Goal: Task Accomplishment & Management: Use online tool/utility

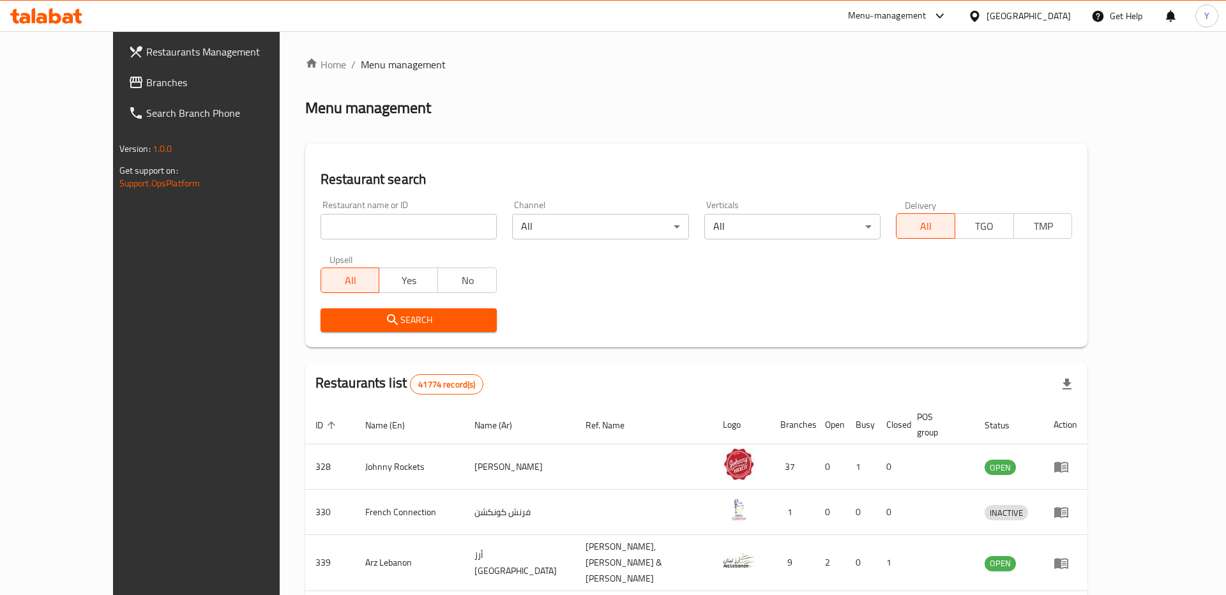
click at [146, 82] on span "Branches" at bounding box center [226, 82] width 161 height 15
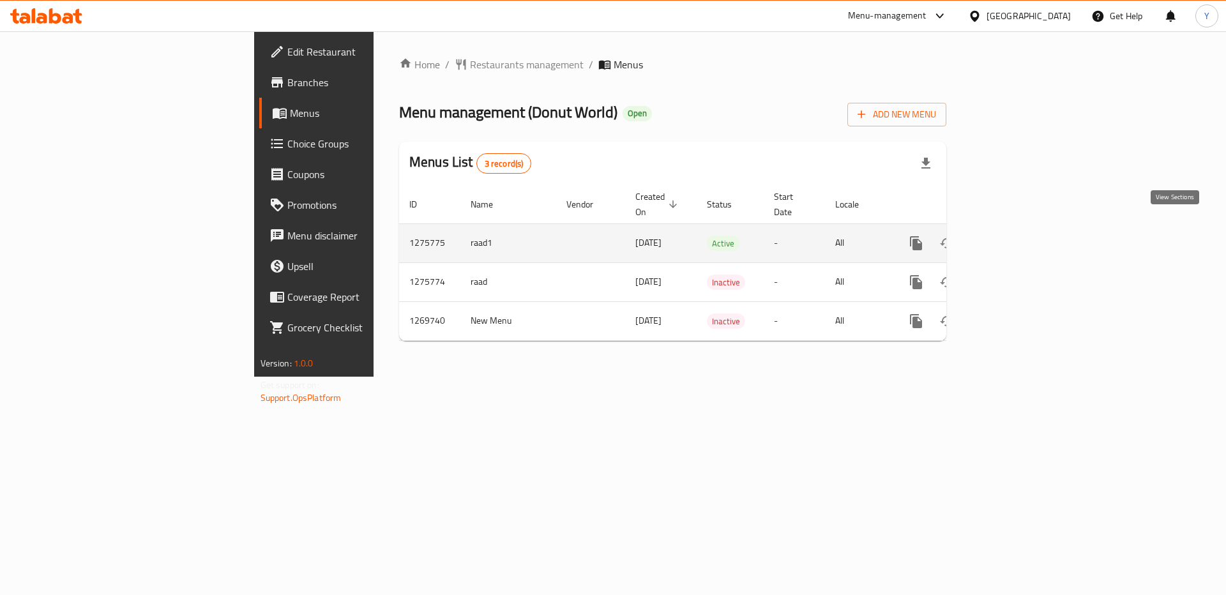
click at [1016, 236] on icon "enhanced table" at bounding box center [1007, 243] width 15 height 15
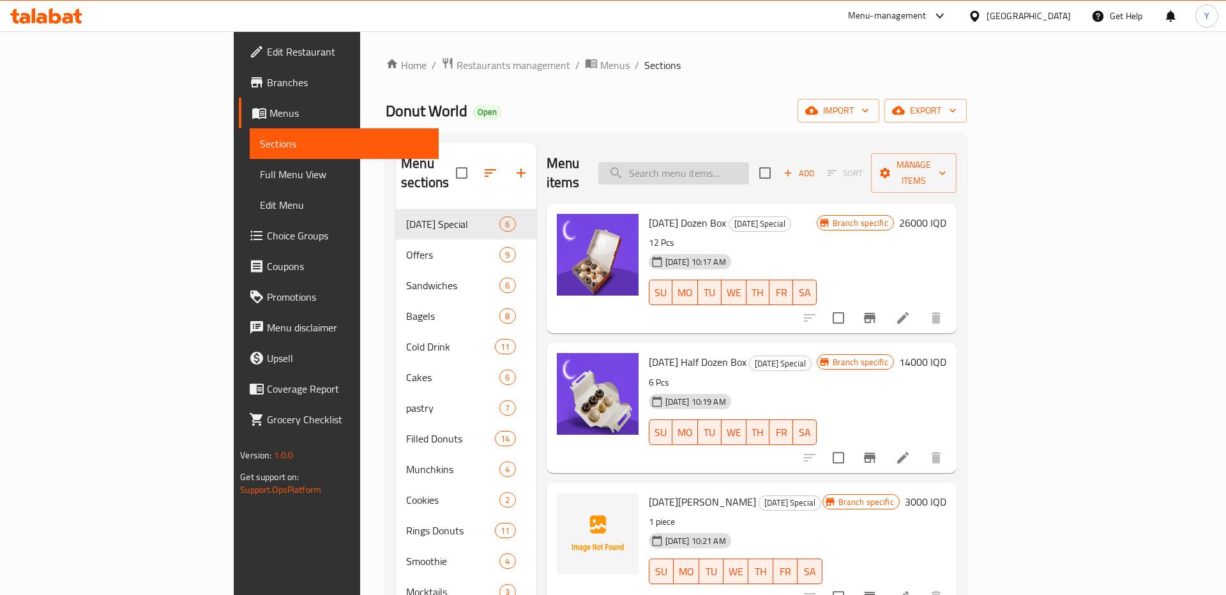
click at [749, 169] on input "search" at bounding box center [673, 173] width 151 height 22
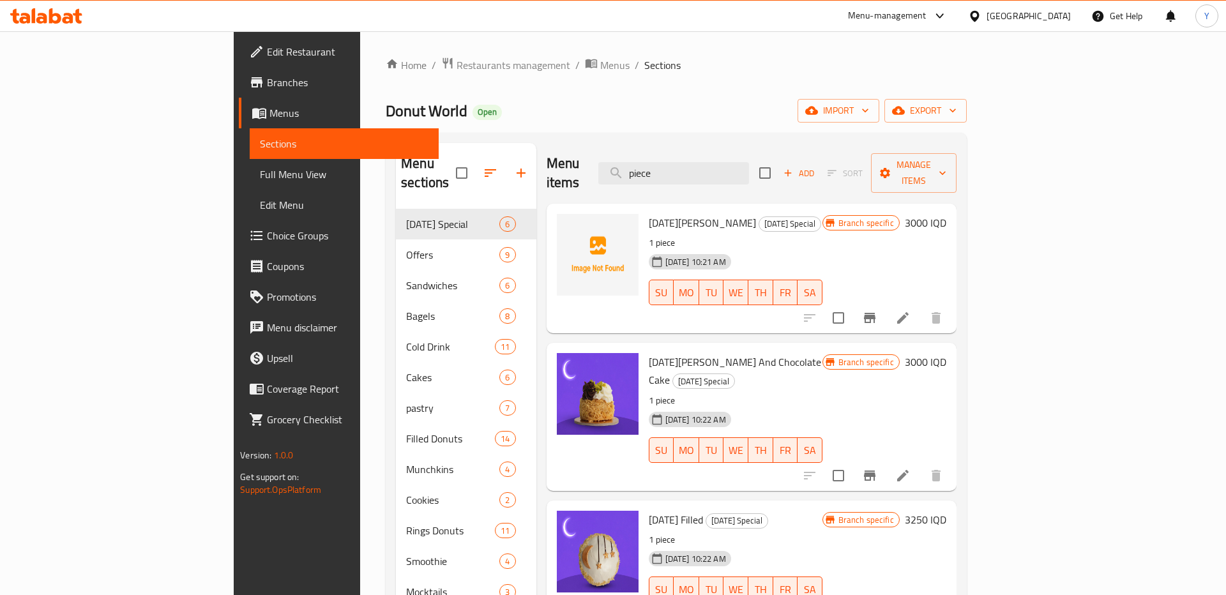
type input "piece"
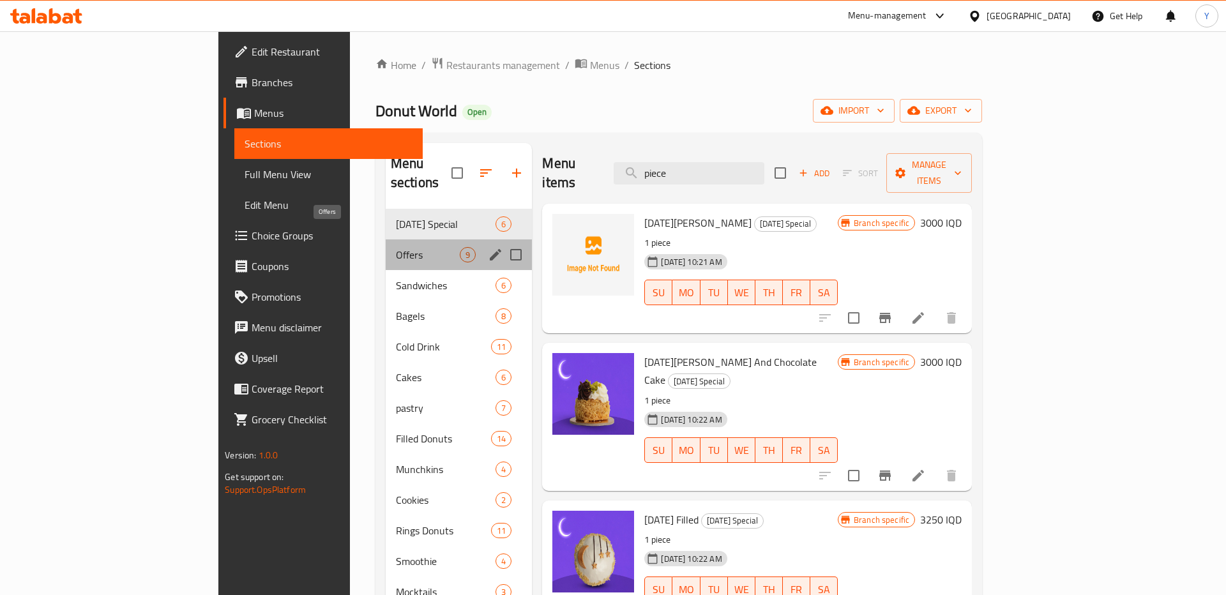
click at [396, 247] on span "Offers" at bounding box center [428, 254] width 64 height 15
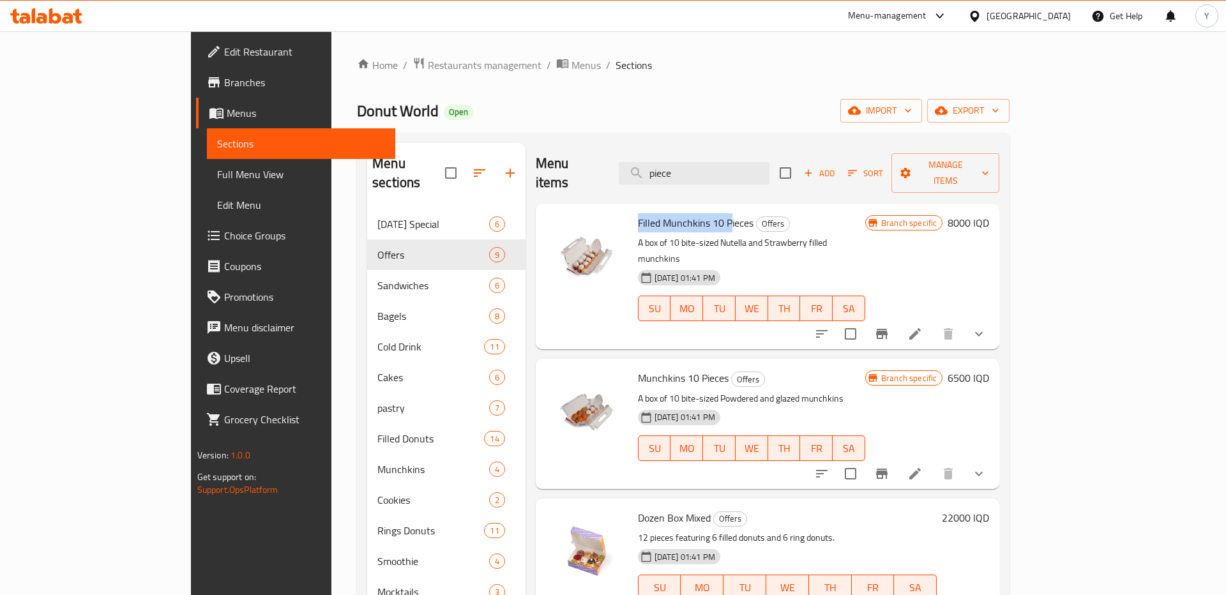
drag, startPoint x: 589, startPoint y: 203, endPoint x: 684, endPoint y: 202, distance: 94.5
click at [684, 209] on div "Filled Munchkins 10 Pieces Offers A box of 10 bite-sized Nutella and Strawberry…" at bounding box center [751, 276] width 237 height 135
copy span "Filled Munchkins 10 P"
click at [926, 15] on div "Menu-management" at bounding box center [887, 15] width 79 height 15
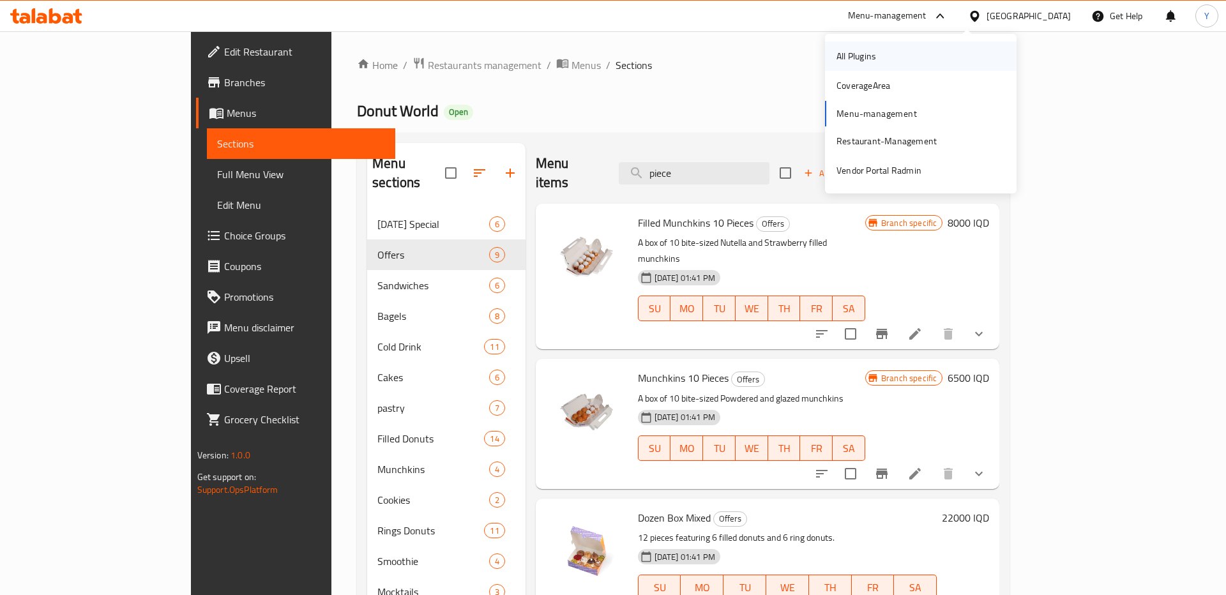
click at [866, 57] on div "All Plugins" at bounding box center [856, 56] width 40 height 14
